Goal: Transaction & Acquisition: Purchase product/service

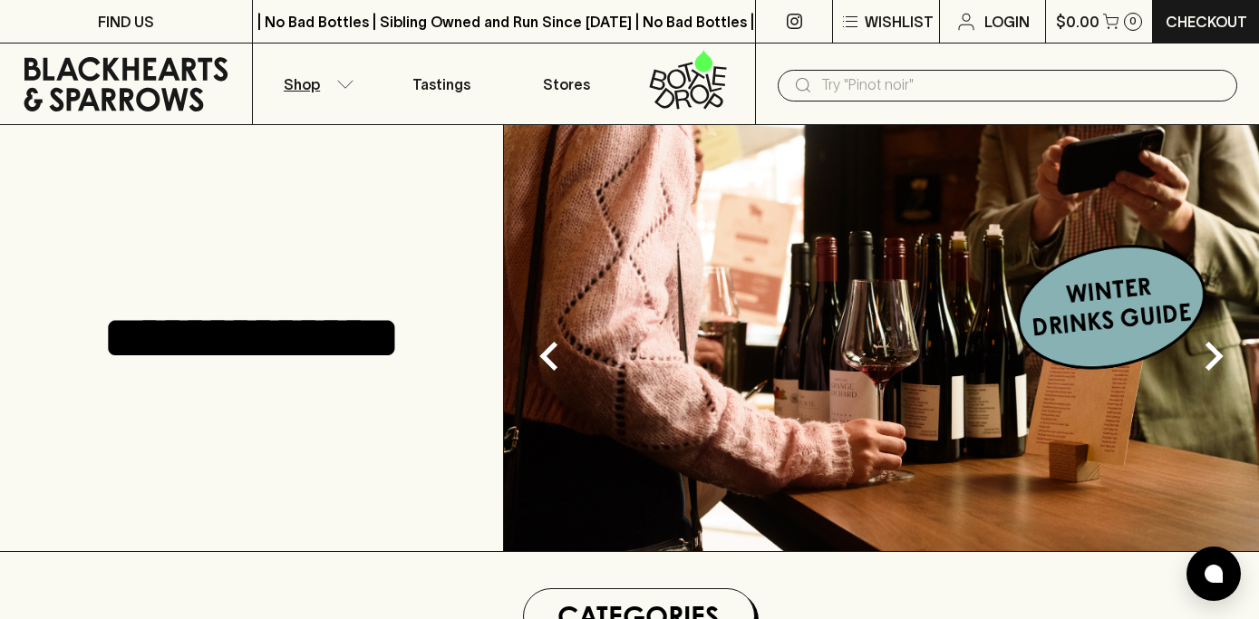
click at [344, 80] on icon "button" at bounding box center [345, 84] width 18 height 9
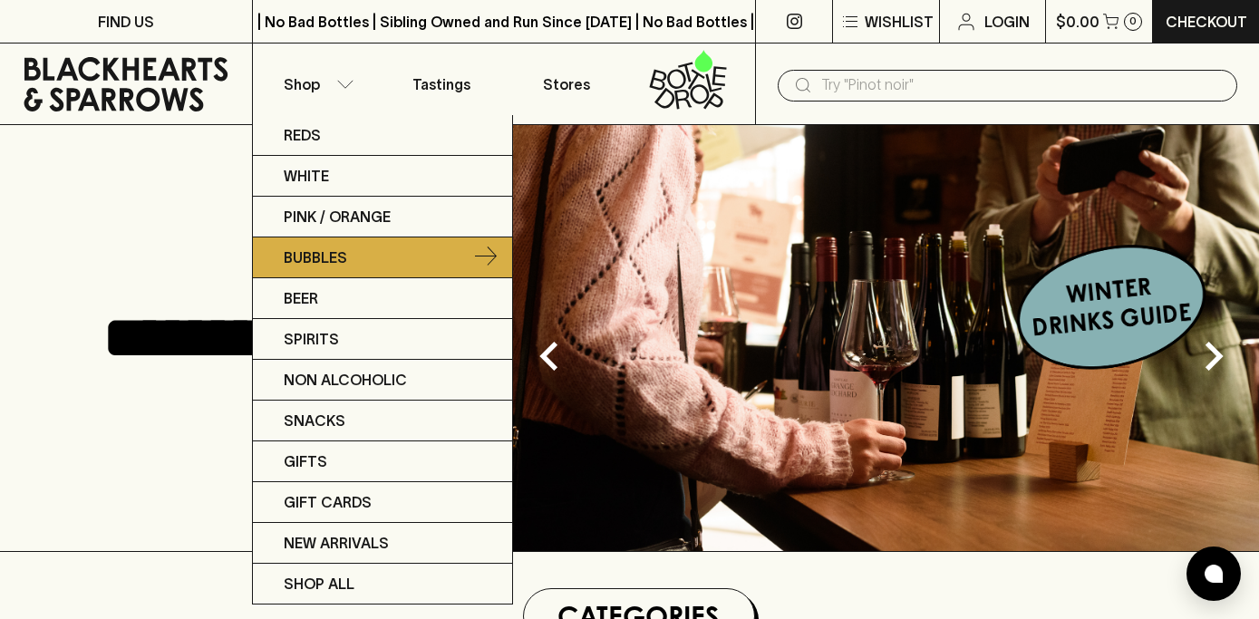
click at [337, 256] on p "Bubbles" at bounding box center [315, 258] width 63 height 22
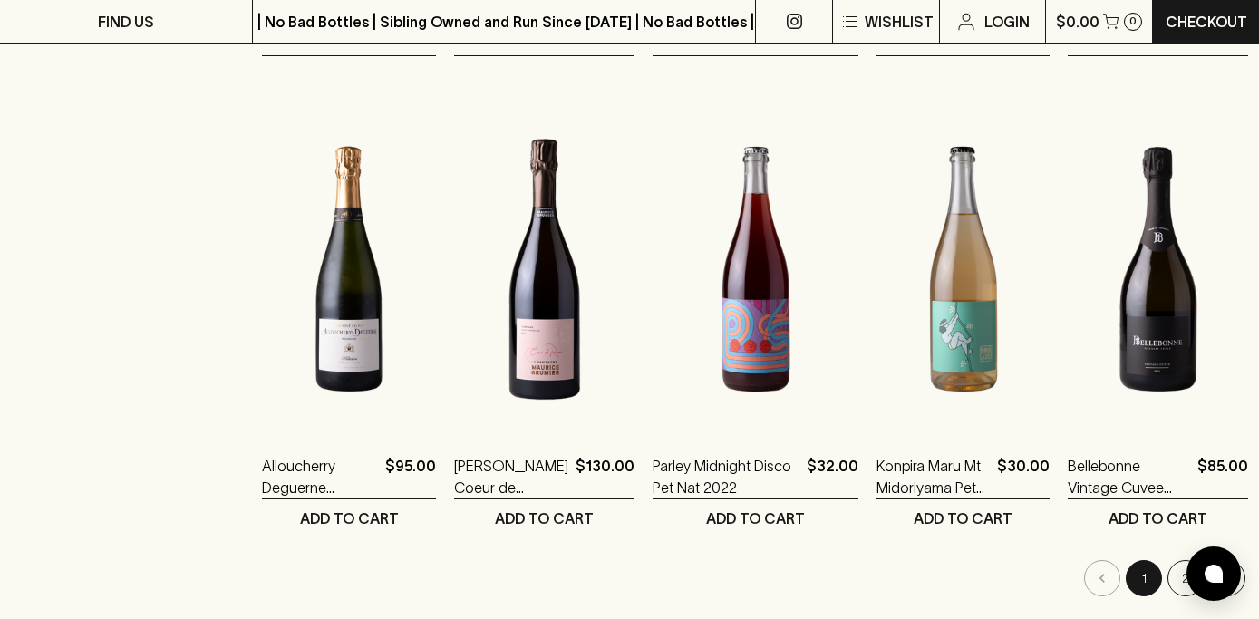
scroll to position [1695, 0]
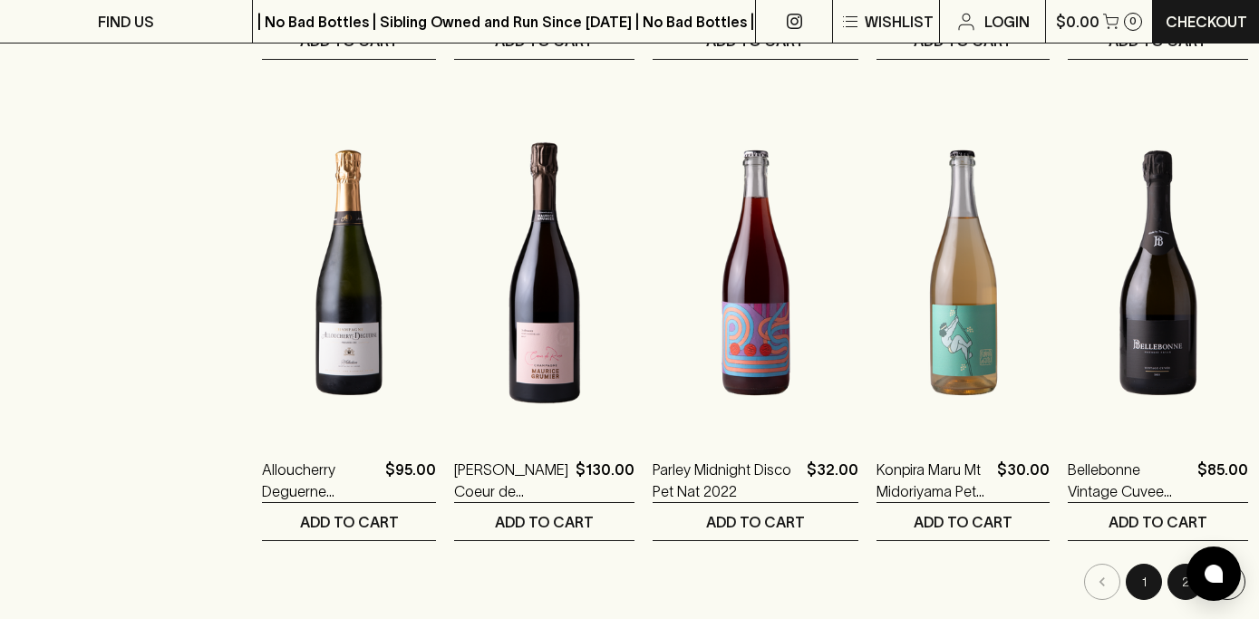
click at [1174, 580] on button "2" at bounding box center [1186, 582] width 36 height 36
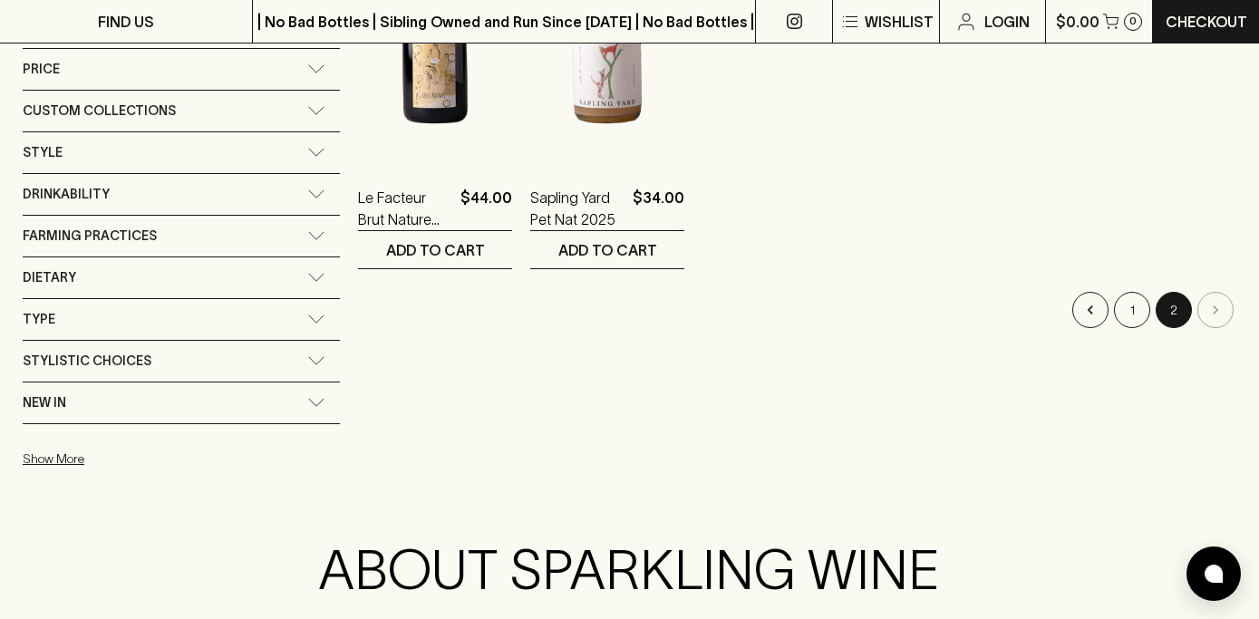
scroll to position [938, 0]
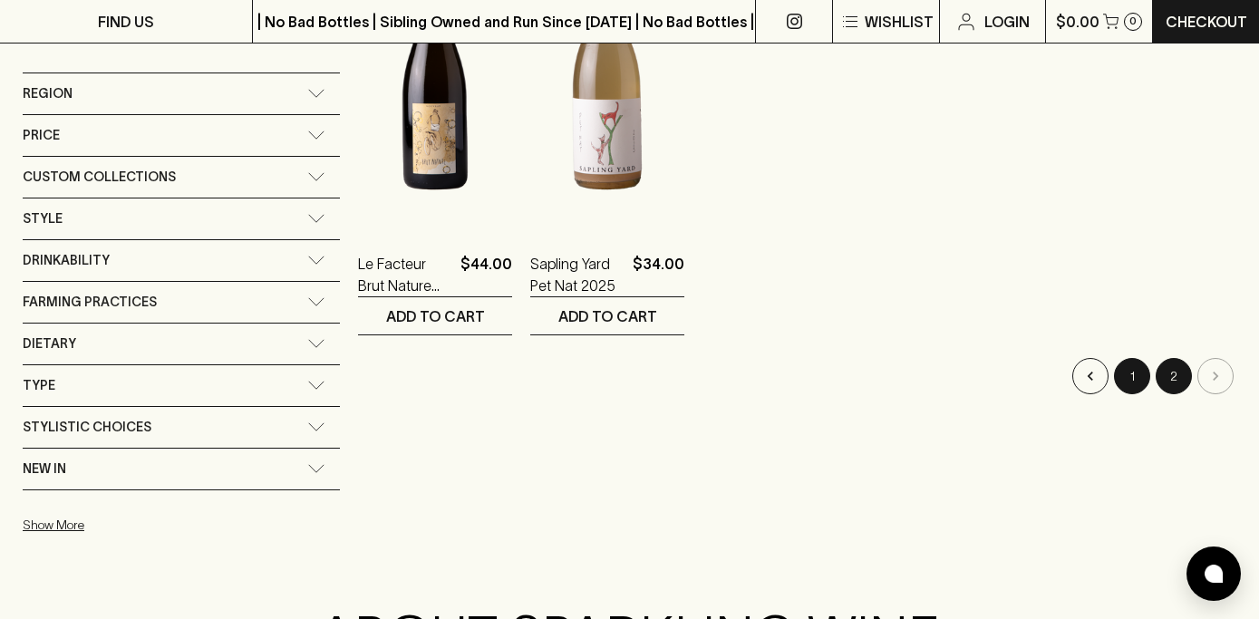
click at [1131, 373] on button "1" at bounding box center [1132, 376] width 36 height 36
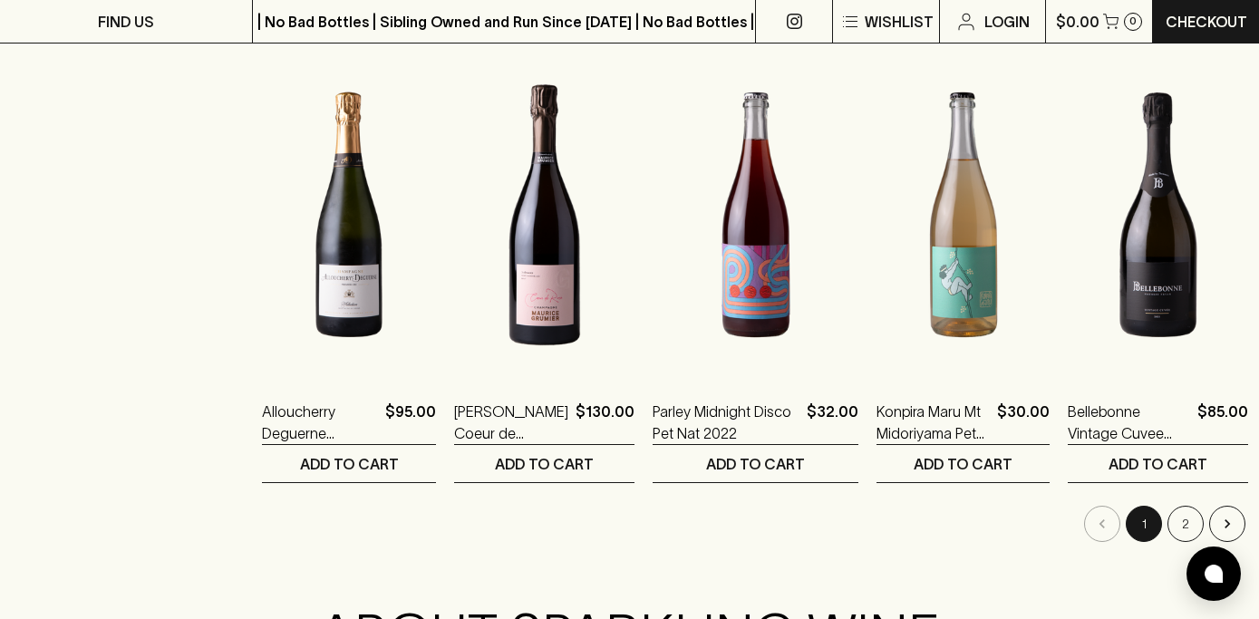
scroll to position [1755, 0]
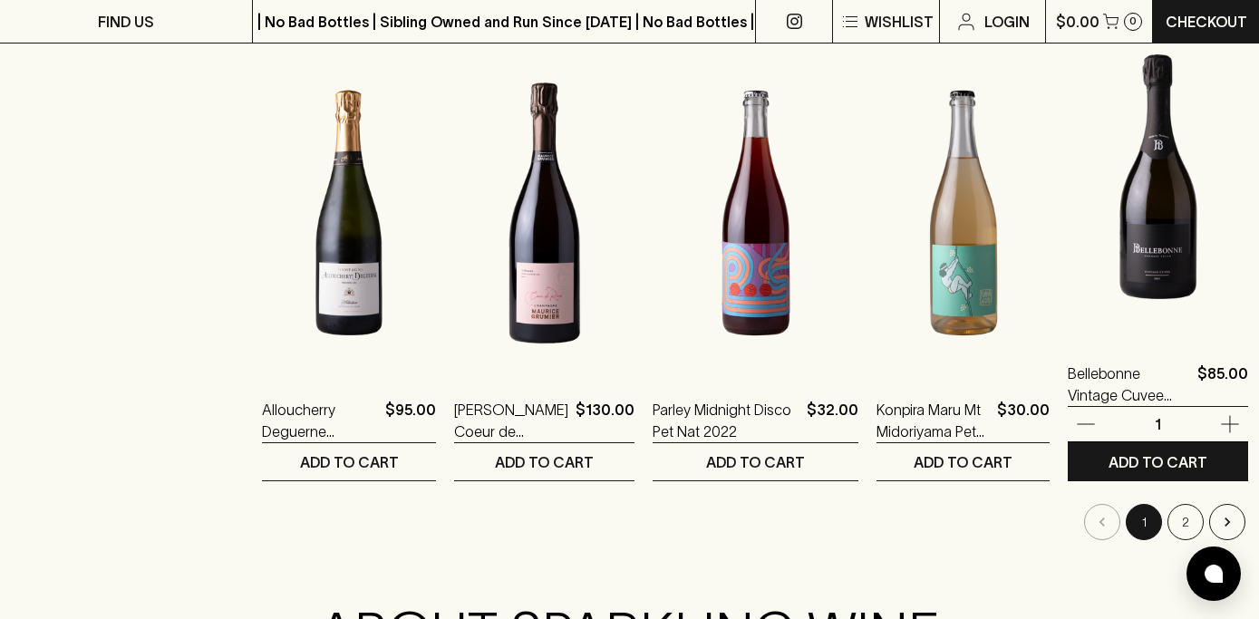
click at [1127, 250] on img at bounding box center [1158, 176] width 180 height 317
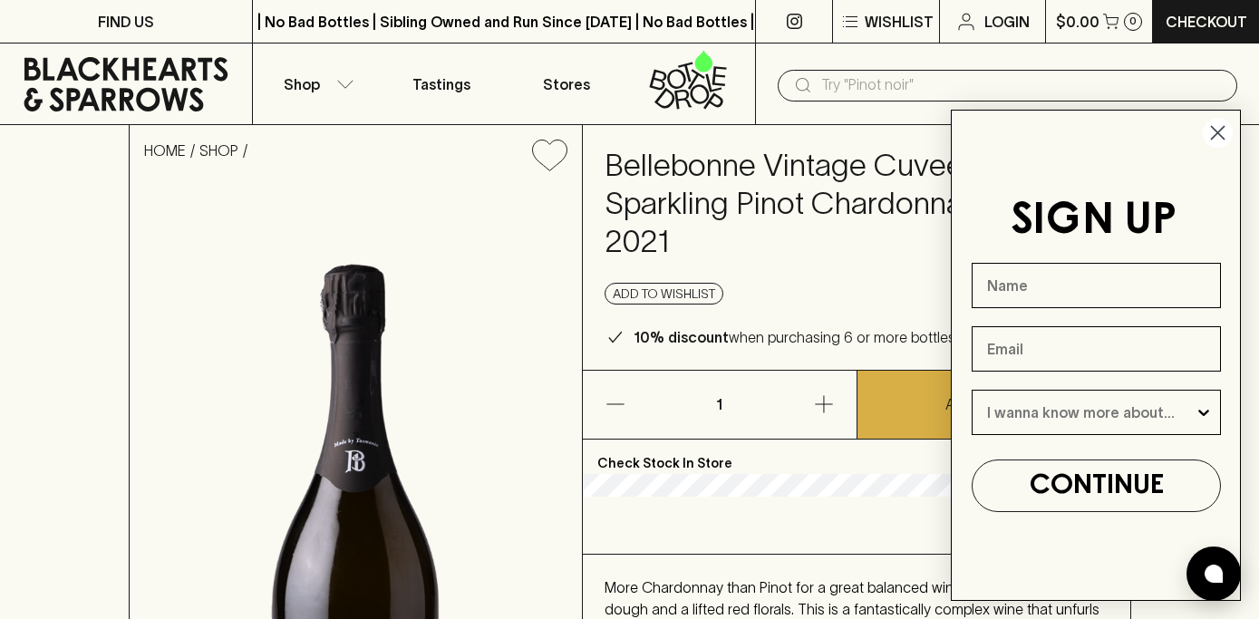
click at [1221, 131] on icon "Close dialog" at bounding box center [1218, 133] width 13 height 13
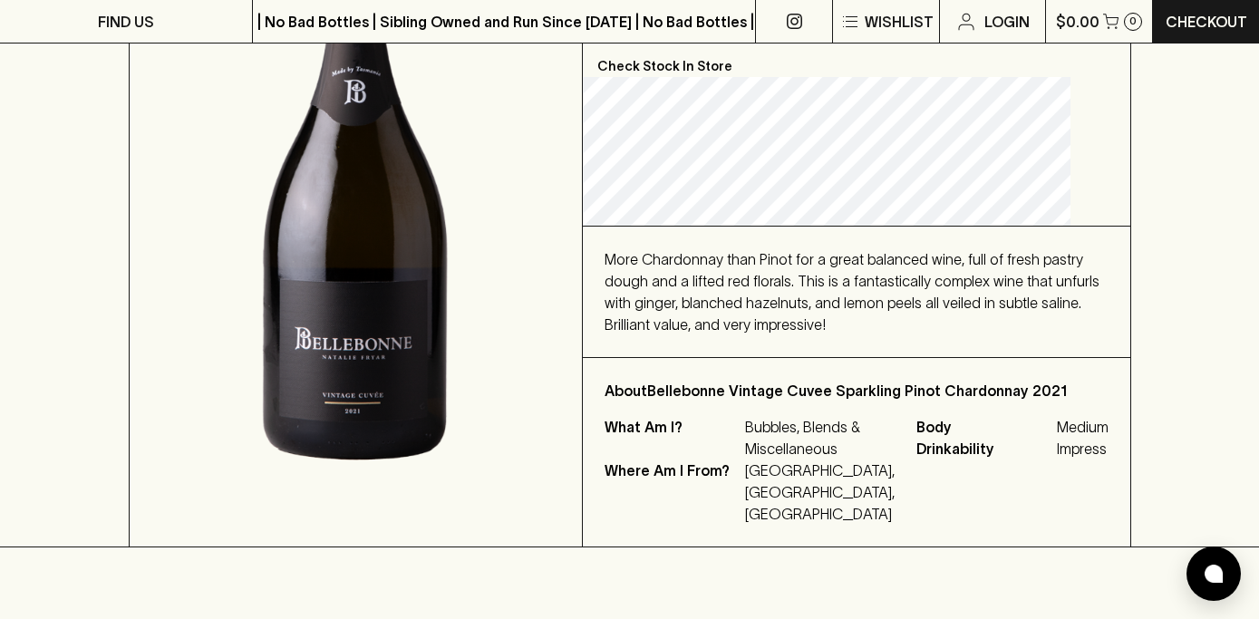
scroll to position [399, 0]
